Goal: Check status: Check status

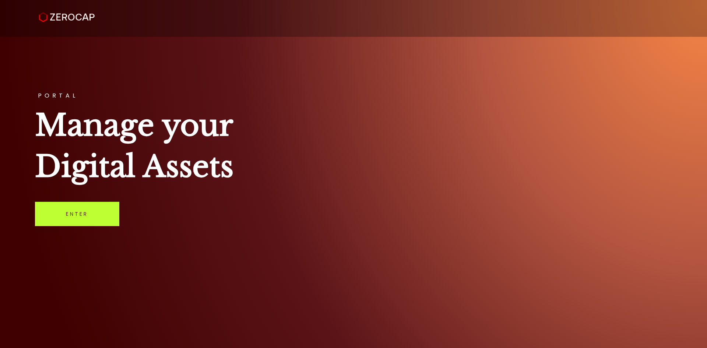
click at [82, 210] on link "Enter" at bounding box center [77, 214] width 84 height 24
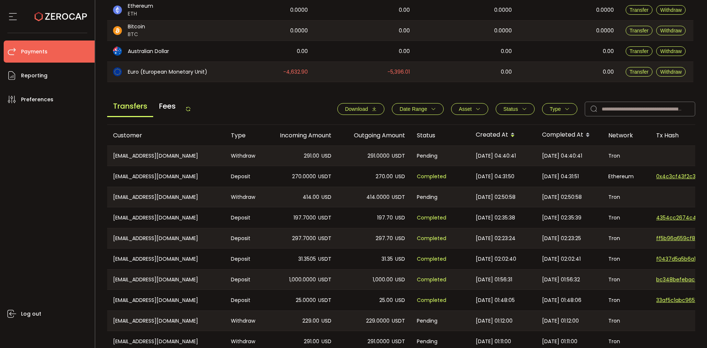
scroll to position [249, 0]
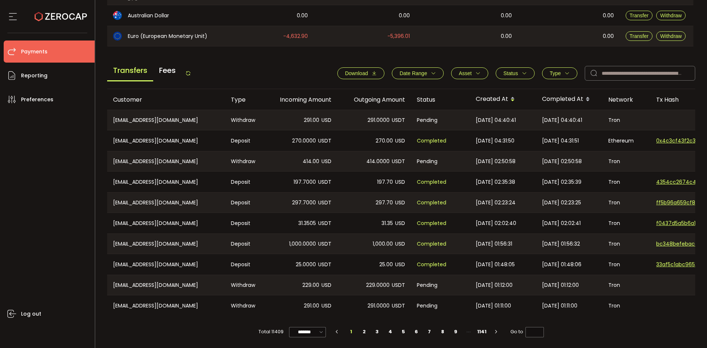
click at [189, 70] on icon at bounding box center [188, 73] width 6 height 6
click at [190, 73] on icon at bounding box center [188, 73] width 6 height 6
click at [509, 72] on span "Status" at bounding box center [511, 73] width 15 height 6
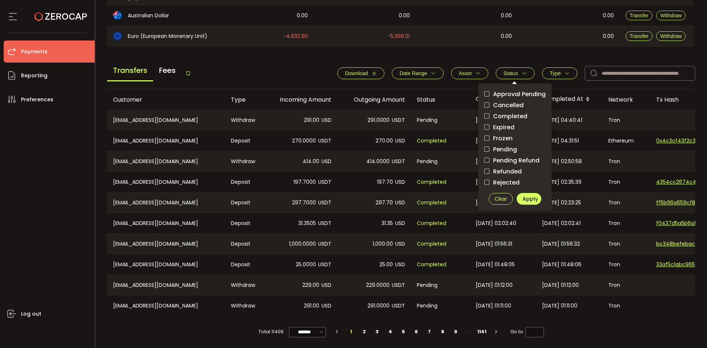
click at [496, 146] on span "Pending" at bounding box center [504, 149] width 28 height 7
drag, startPoint x: 528, startPoint y: 193, endPoint x: 530, endPoint y: 188, distance: 5.3
click at [528, 195] on span "Apply" at bounding box center [530, 198] width 15 height 7
